Goal: Task Accomplishment & Management: Complete application form

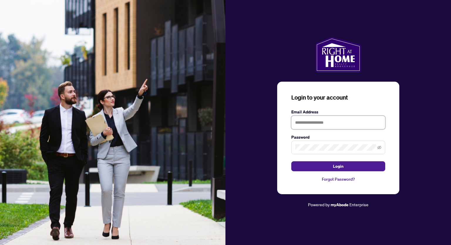
click at [313, 123] on input "text" at bounding box center [339, 123] width 94 height 14
type input "**********"
click at [324, 167] on button "Login" at bounding box center [339, 166] width 94 height 10
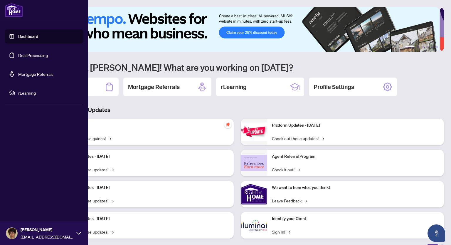
click at [27, 54] on link "Deal Processing" at bounding box center [33, 55] width 30 height 5
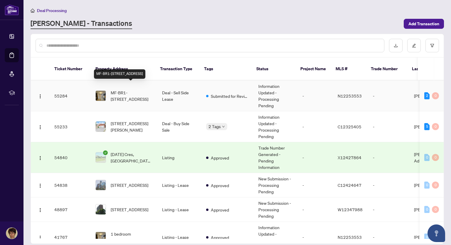
click at [126, 90] on span "MF-BR1-[STREET_ADDRESS]" at bounding box center [132, 95] width 42 height 13
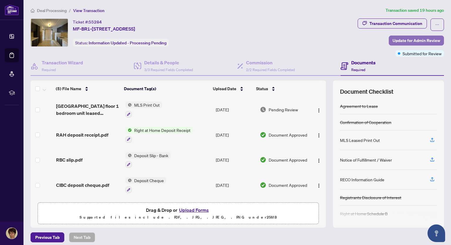
click at [409, 40] on span "Update for Admin Review" at bounding box center [417, 40] width 48 height 9
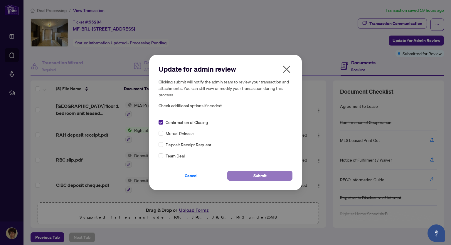
click at [282, 175] on button "Submit" at bounding box center [260, 176] width 65 height 10
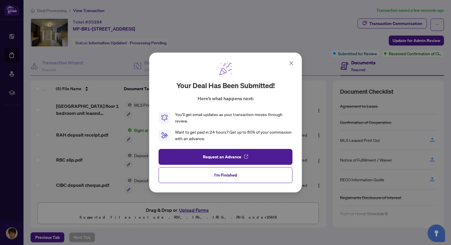
click at [291, 63] on icon at bounding box center [292, 63] width 4 height 4
